Goal: Task Accomplishment & Management: Use online tool/utility

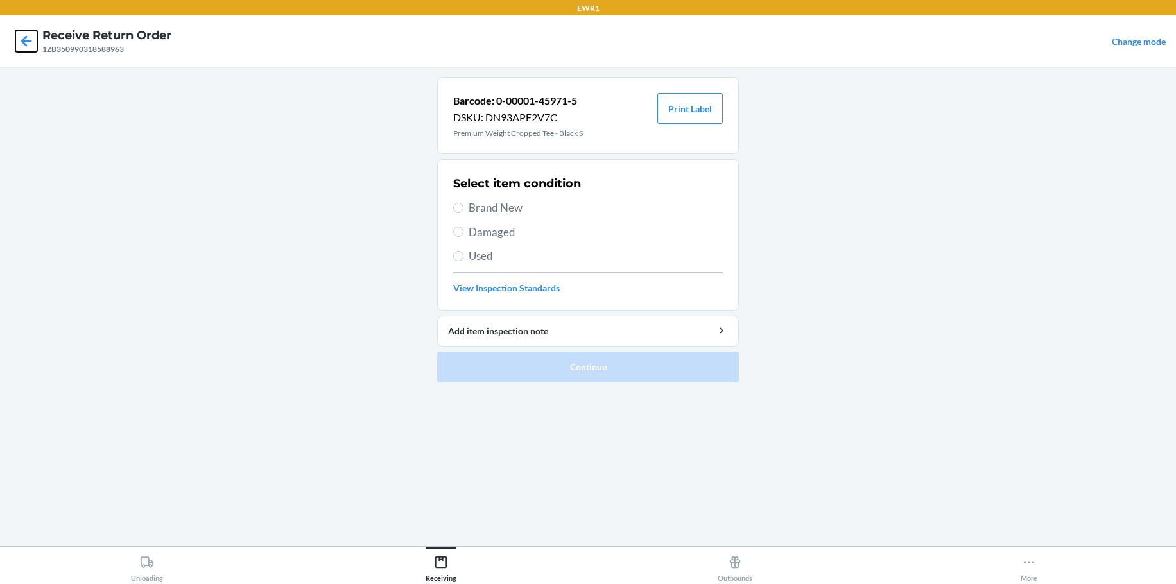
click at [25, 39] on icon at bounding box center [26, 40] width 11 height 11
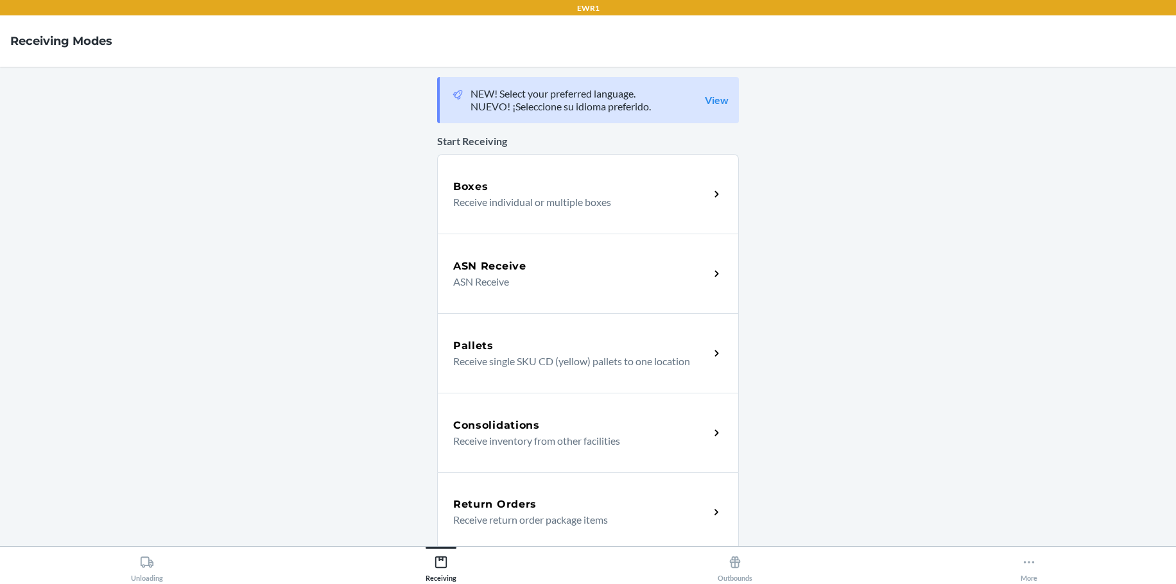
click at [492, 508] on h5 "Return Orders" at bounding box center [494, 504] width 83 height 15
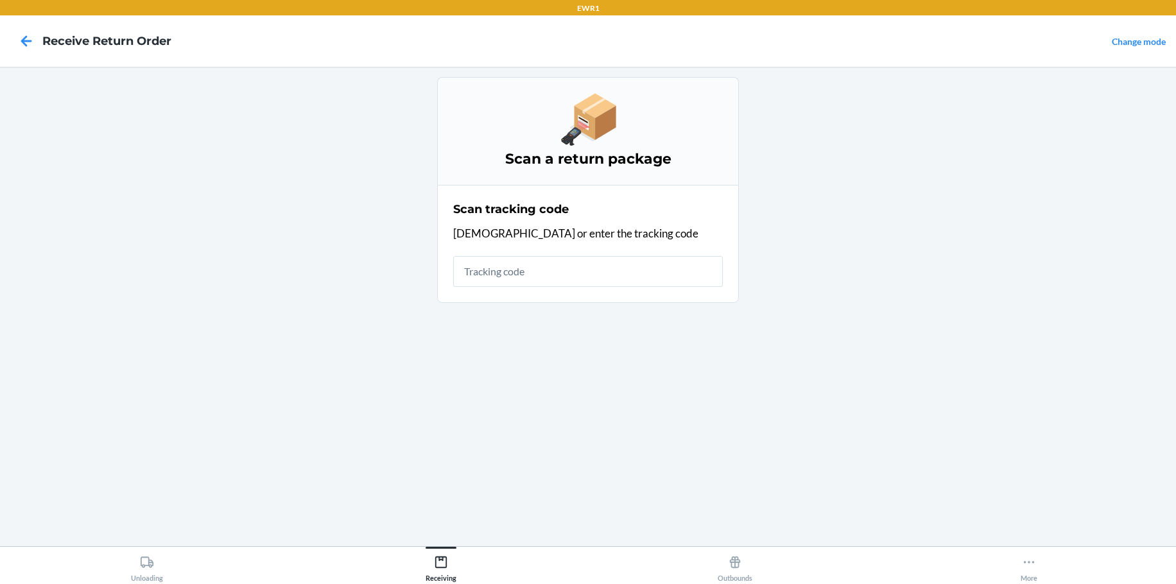
click at [508, 273] on input "text" at bounding box center [588, 271] width 270 height 31
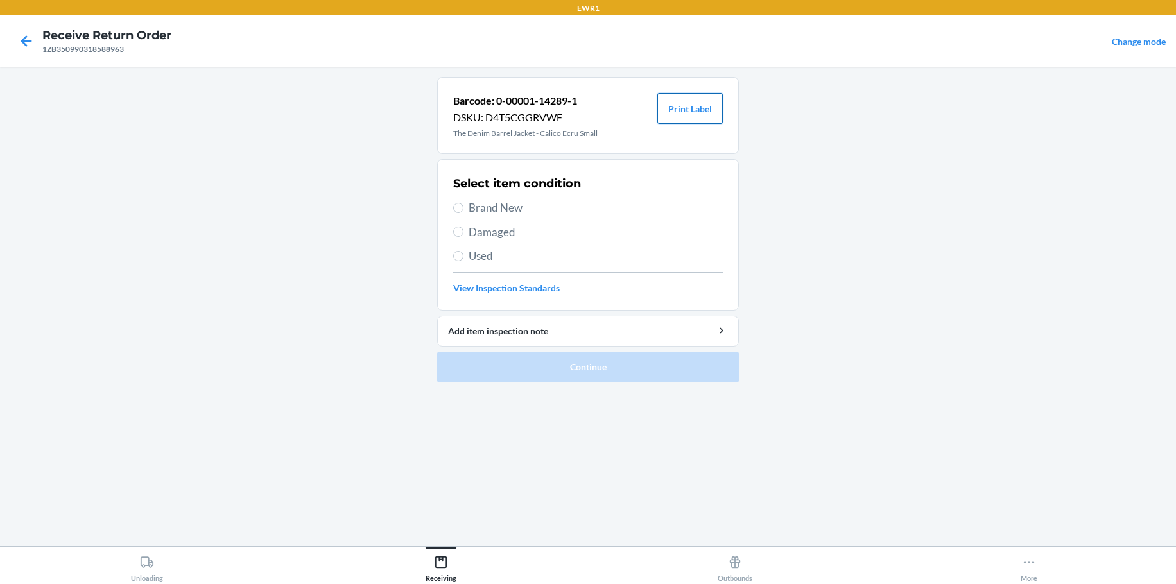
click at [703, 114] on button "Print Label" at bounding box center [689, 108] width 65 height 31
click at [28, 41] on icon at bounding box center [26, 40] width 11 height 11
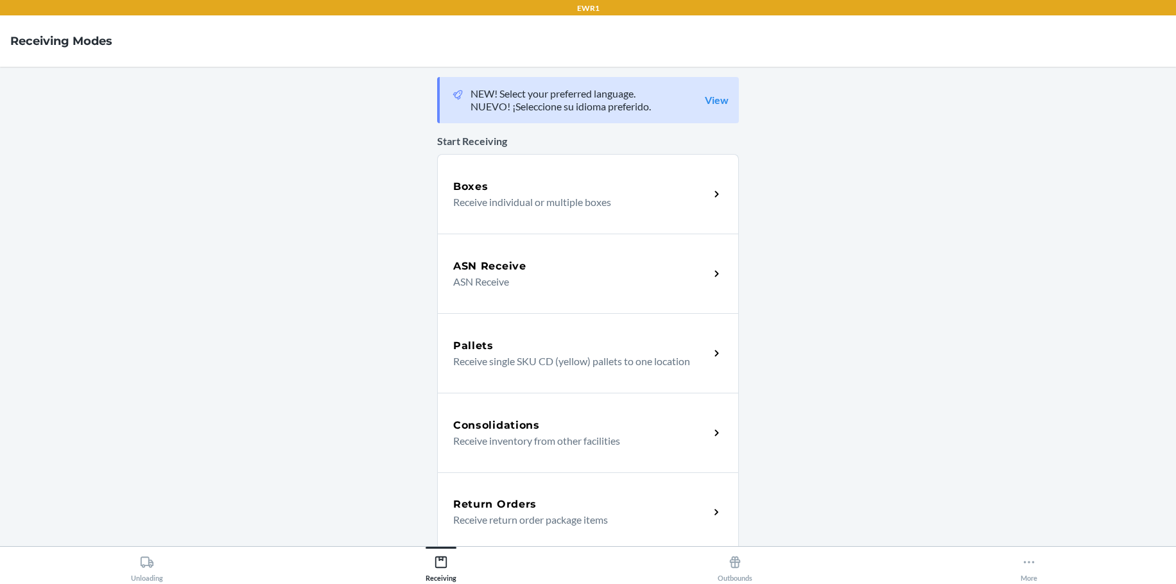
click at [483, 515] on p "Receive return order package items" at bounding box center [576, 519] width 246 height 15
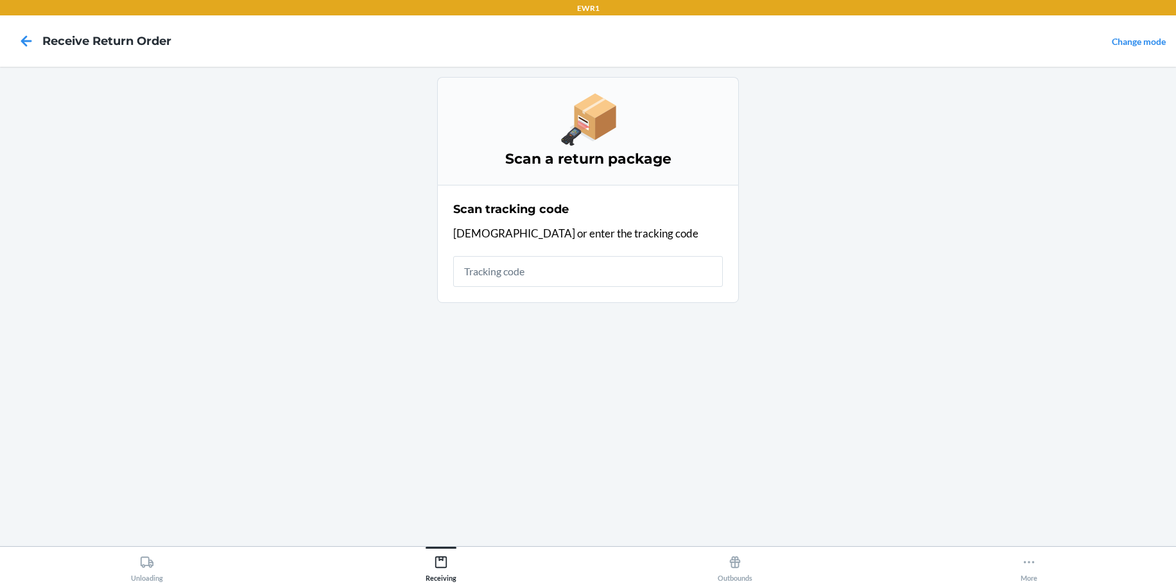
click at [525, 277] on input "text" at bounding box center [588, 271] width 270 height 31
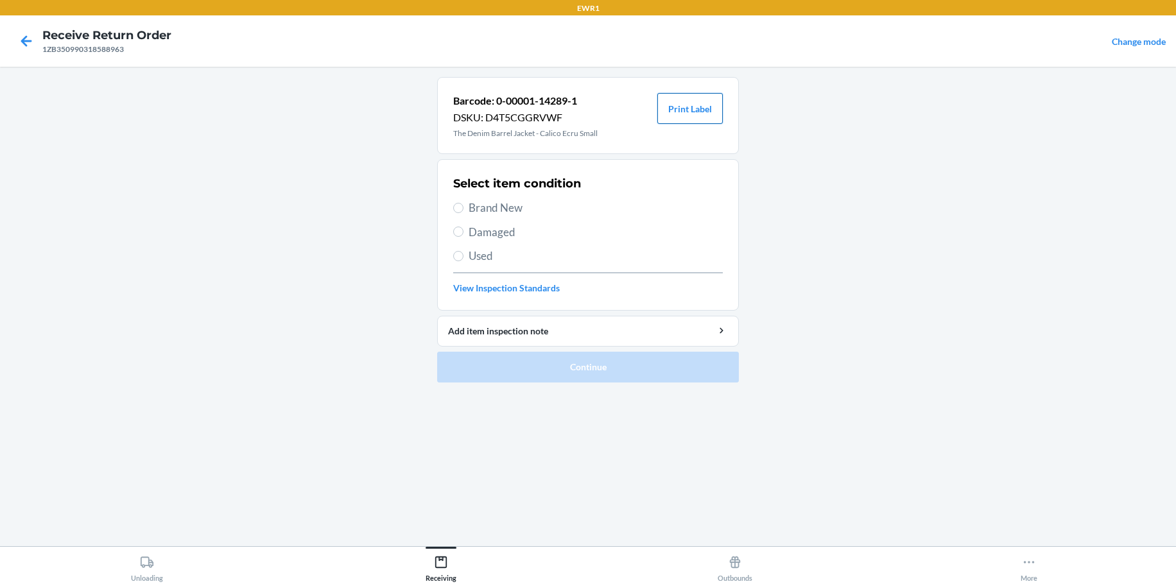
click at [684, 114] on button "Print Label" at bounding box center [689, 108] width 65 height 31
click at [29, 40] on icon at bounding box center [26, 40] width 11 height 11
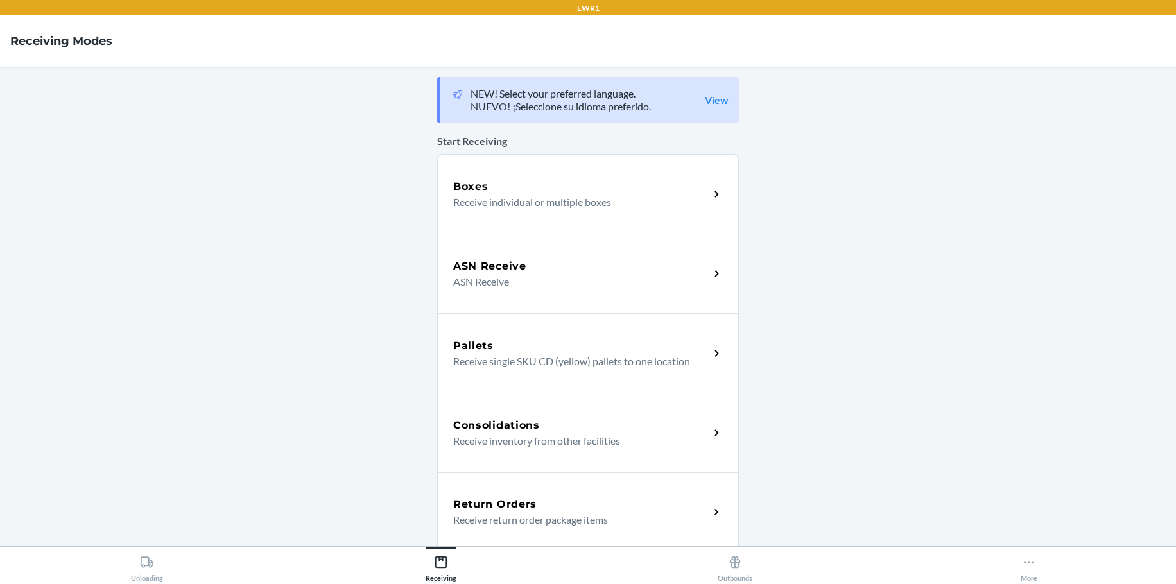
click at [611, 498] on div "Return Orders" at bounding box center [581, 504] width 256 height 15
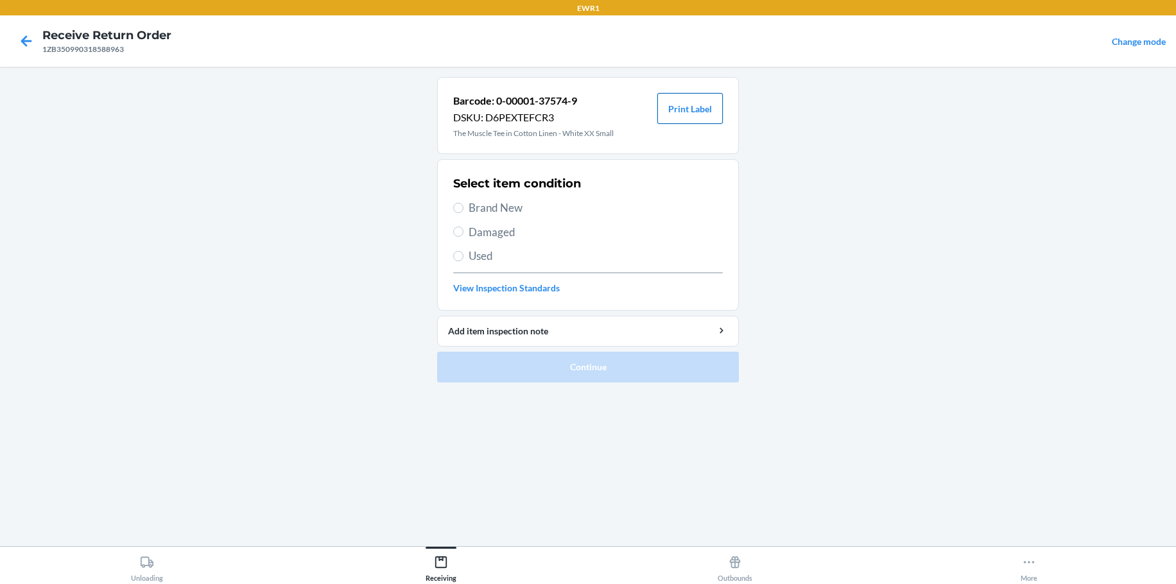
click at [703, 109] on button "Print Label" at bounding box center [689, 108] width 65 height 31
click at [1030, 561] on icon at bounding box center [1029, 562] width 14 height 14
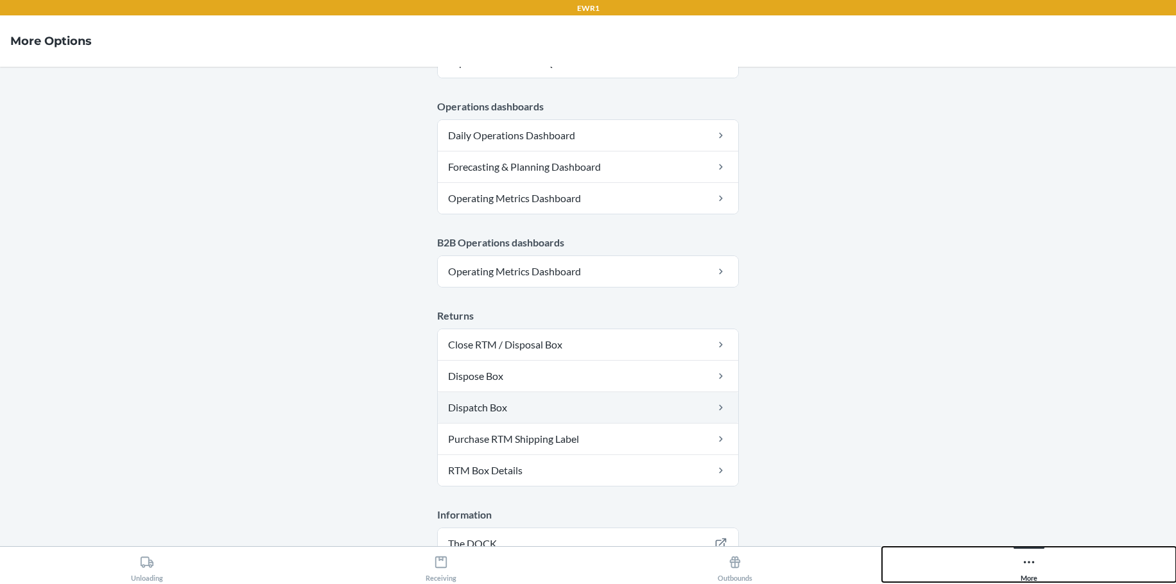
scroll to position [650, 0]
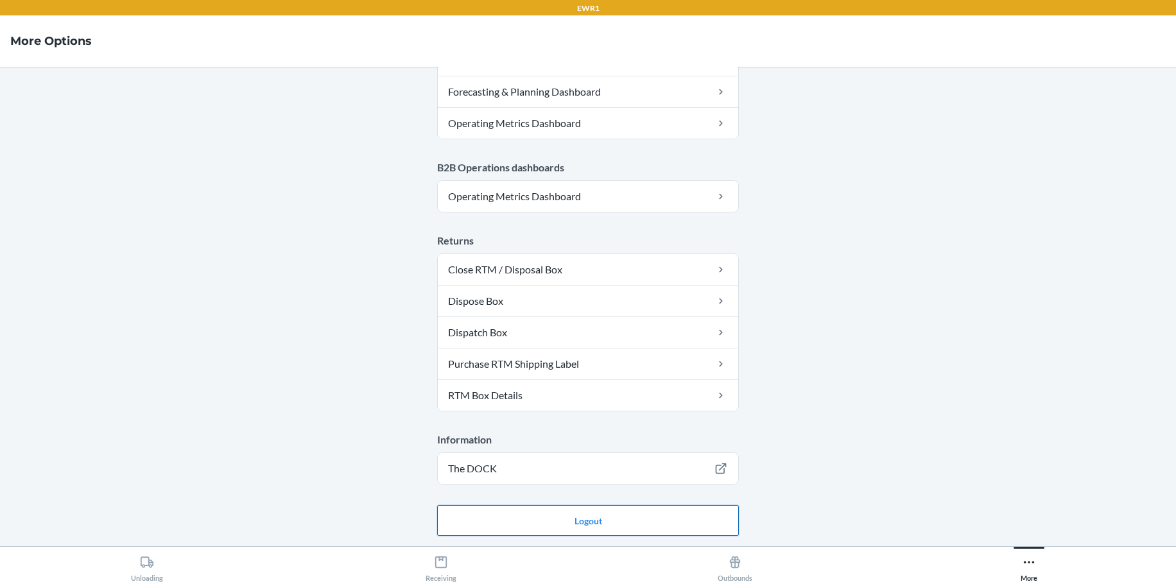
click at [584, 524] on button "Logout" at bounding box center [588, 520] width 302 height 31
